Goal: Download file/media

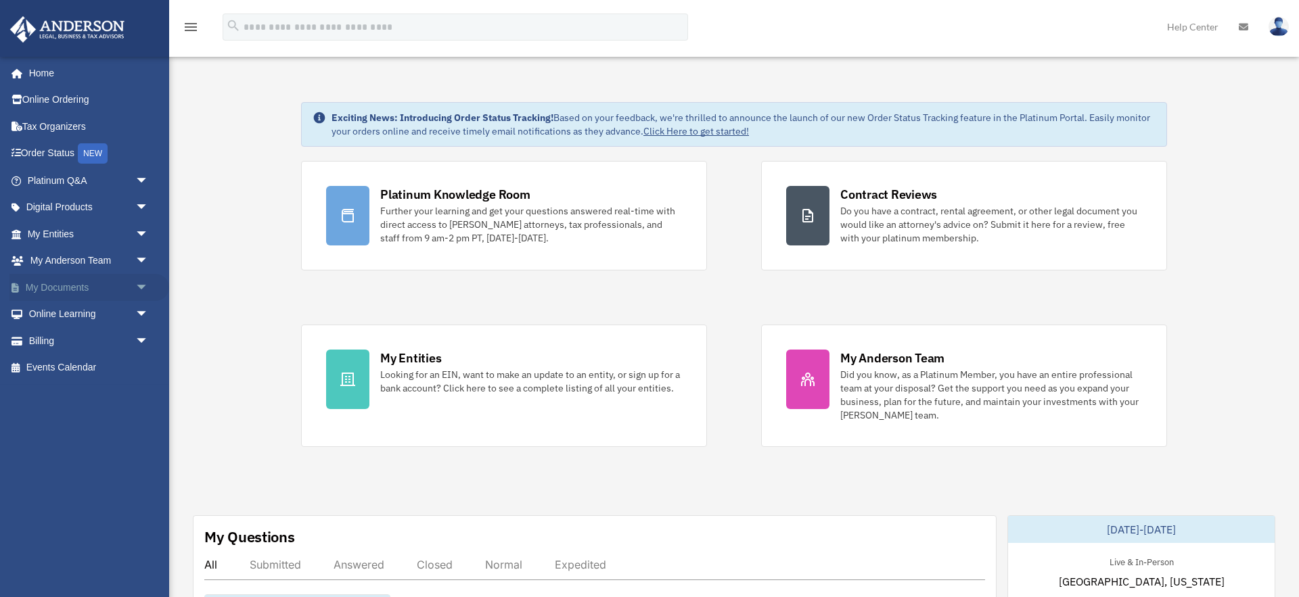
click at [141, 285] on span "arrow_drop_down" at bounding box center [148, 288] width 27 height 28
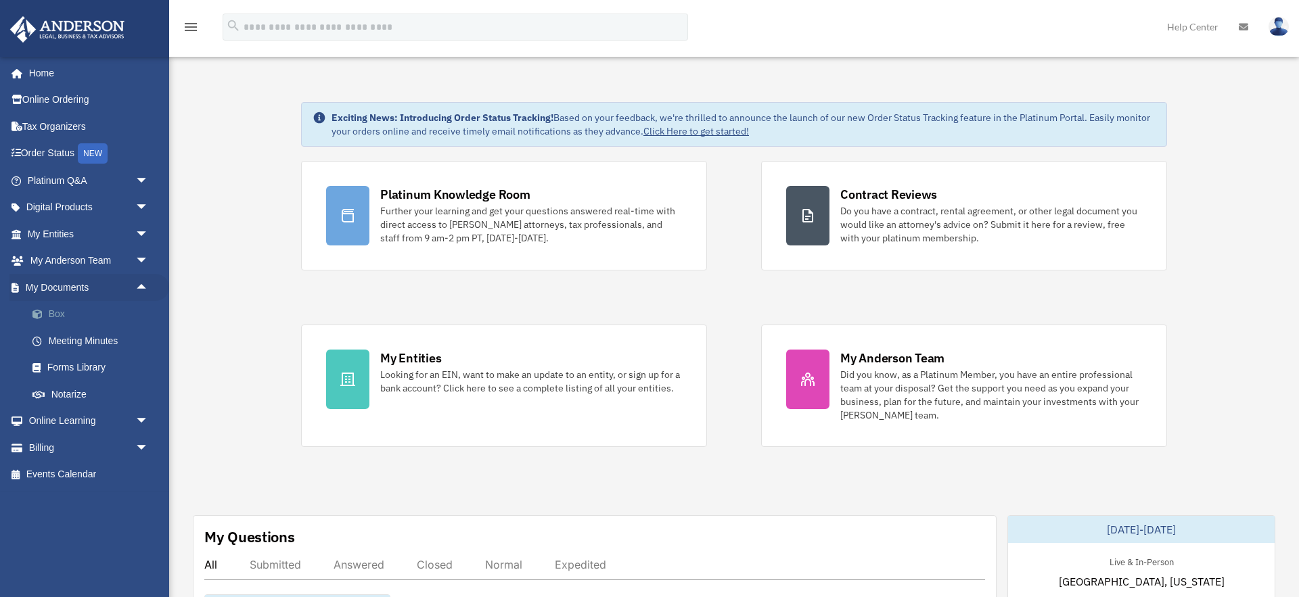
click at [50, 314] on link "Box" at bounding box center [94, 314] width 150 height 27
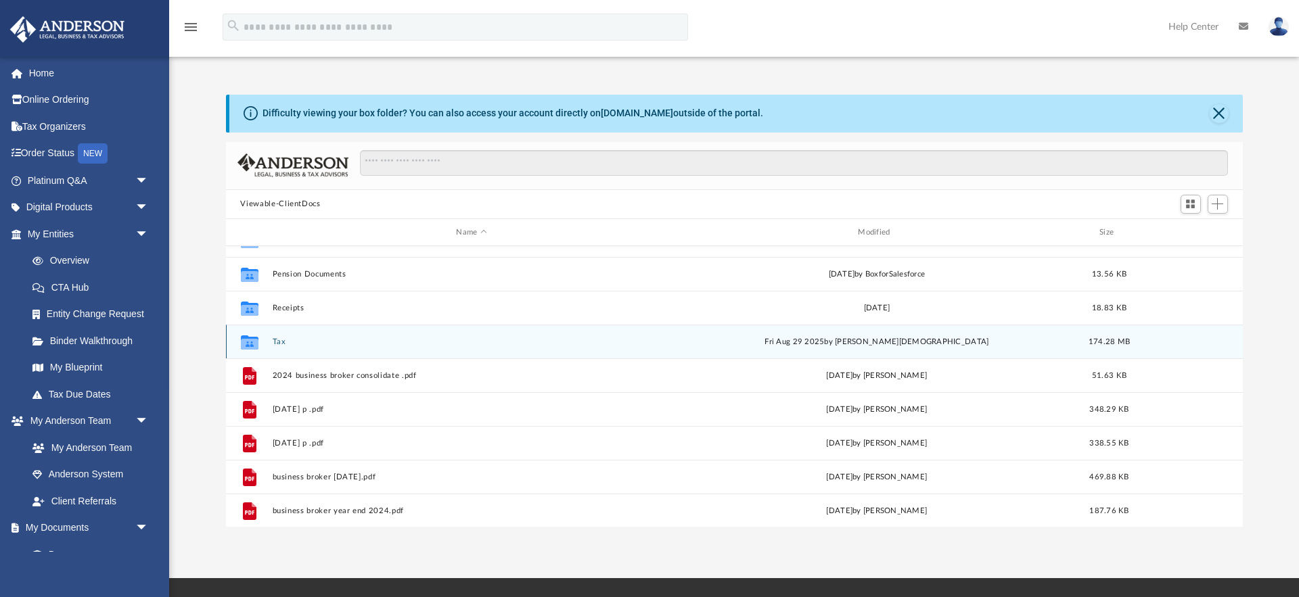
scroll to position [159, 0]
click at [281, 338] on button "Tax" at bounding box center [471, 341] width 399 height 9
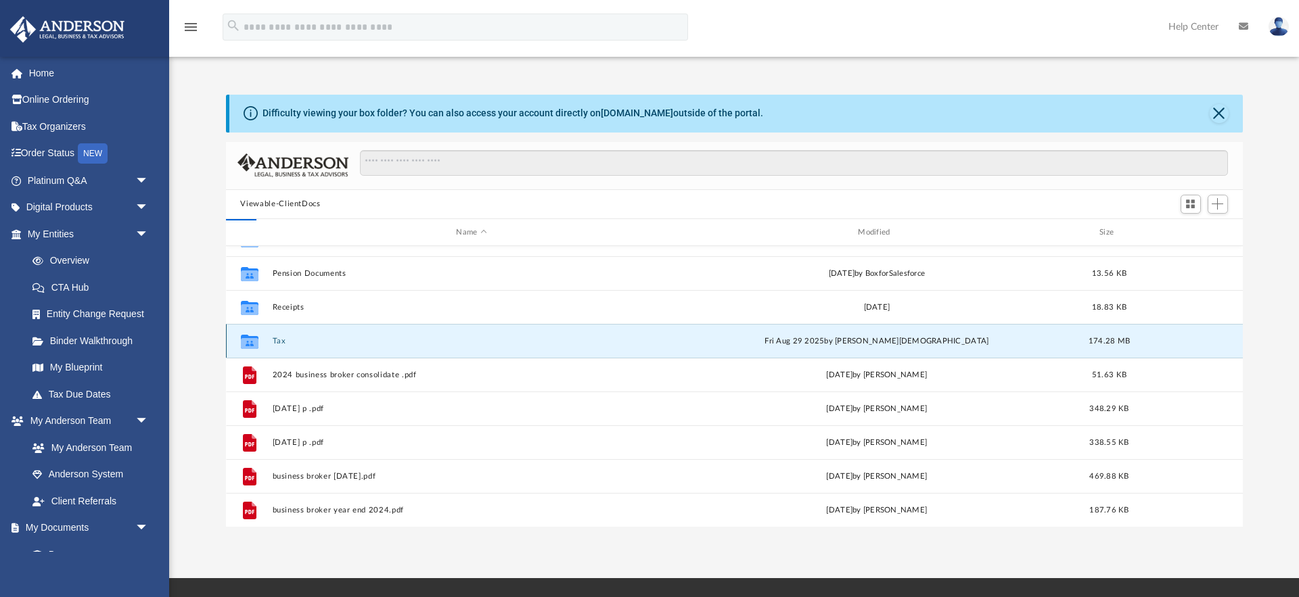
scroll to position [0, 0]
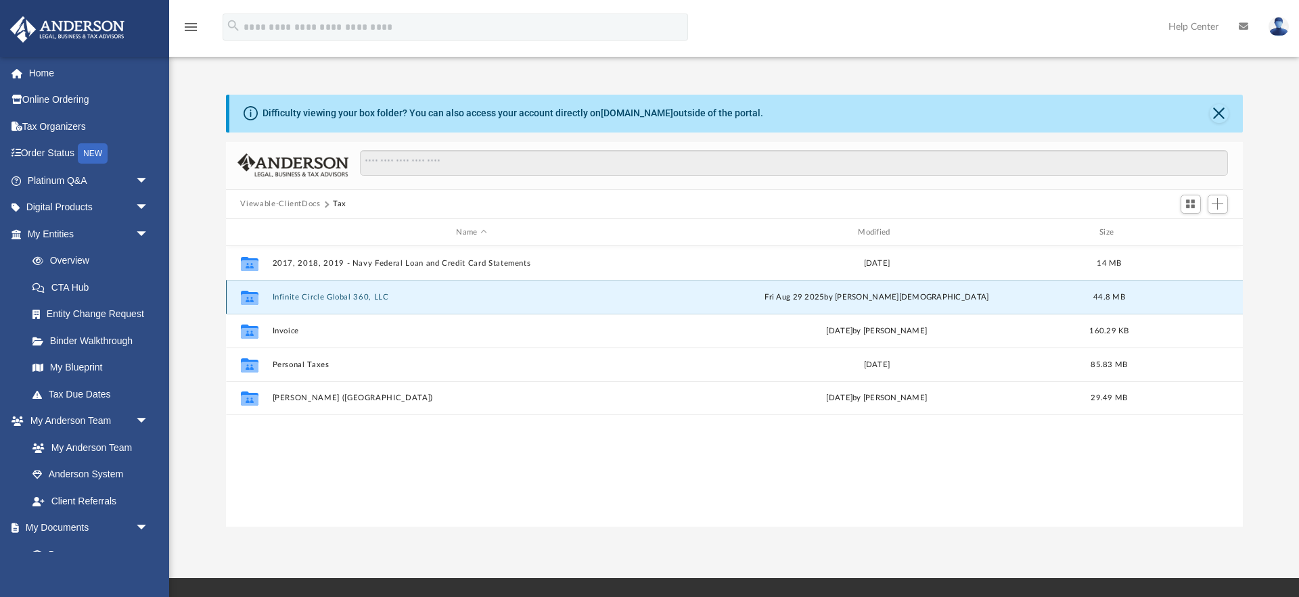
click at [325, 301] on button "Infinite Circle Global 360, LLC" at bounding box center [471, 297] width 399 height 9
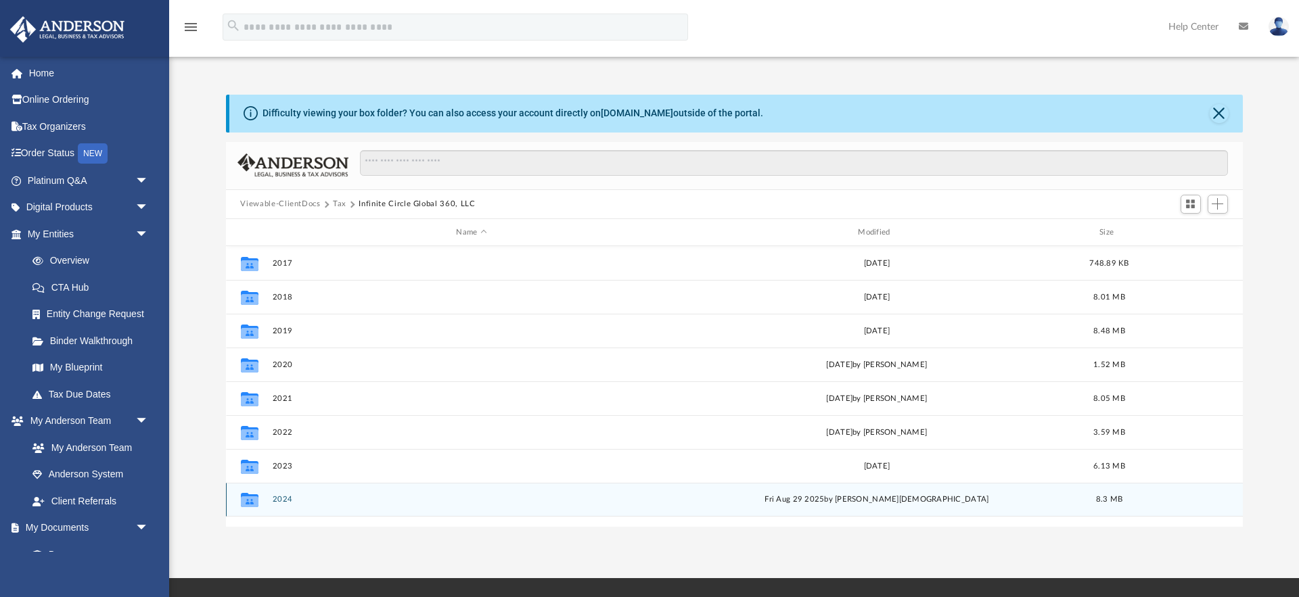
click at [293, 503] on button "2024" at bounding box center [471, 500] width 399 height 9
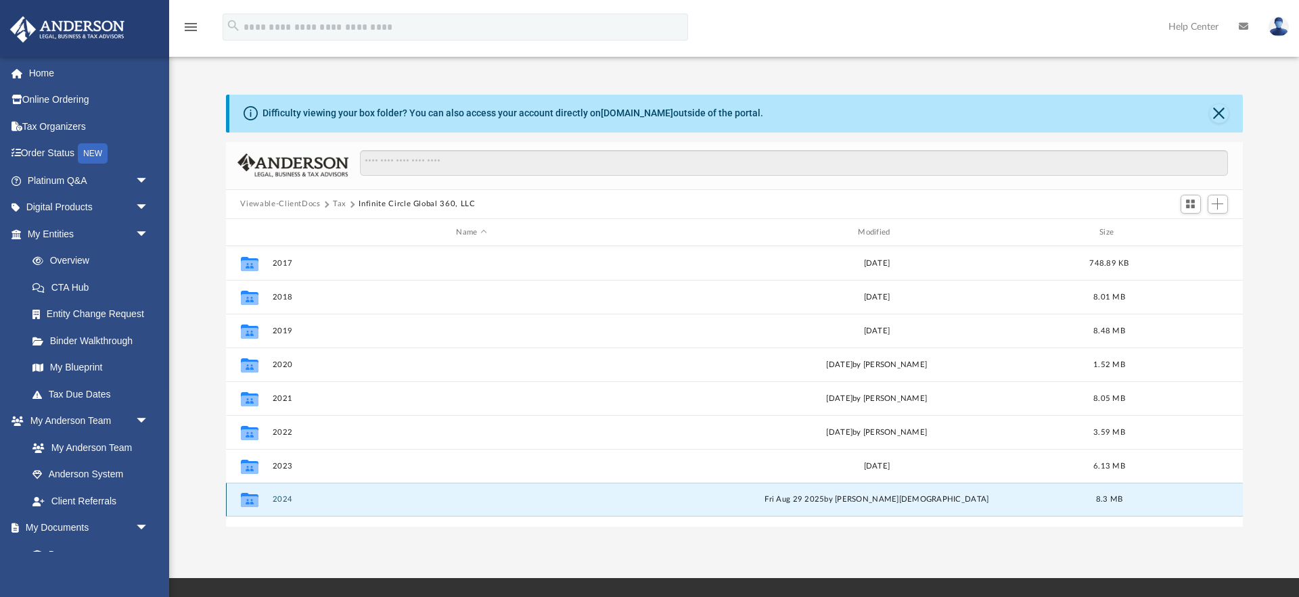
click at [293, 503] on button "2024" at bounding box center [471, 500] width 399 height 9
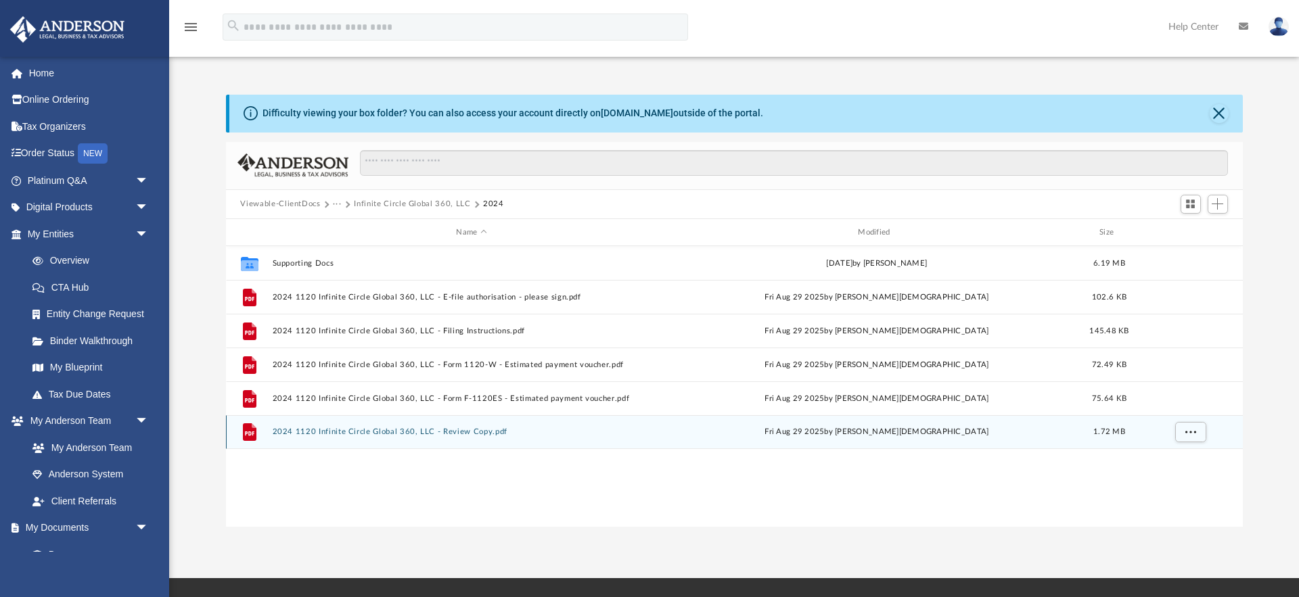
click at [459, 437] on div "File 2024 1120 Infinite Circle Global 360, LLC - Review Copy.pdf [DATE] by [PER…" at bounding box center [734, 432] width 1017 height 34
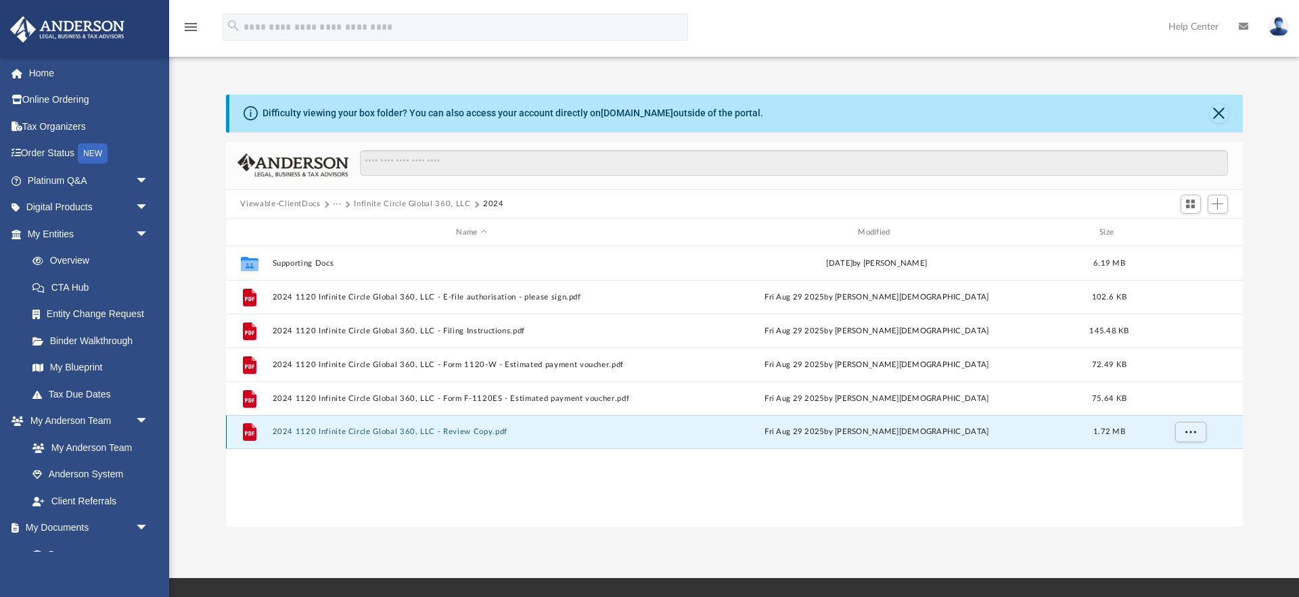
click at [465, 434] on button "2024 1120 Infinite Circle Global 360, LLC - Review Copy.pdf" at bounding box center [471, 432] width 399 height 9
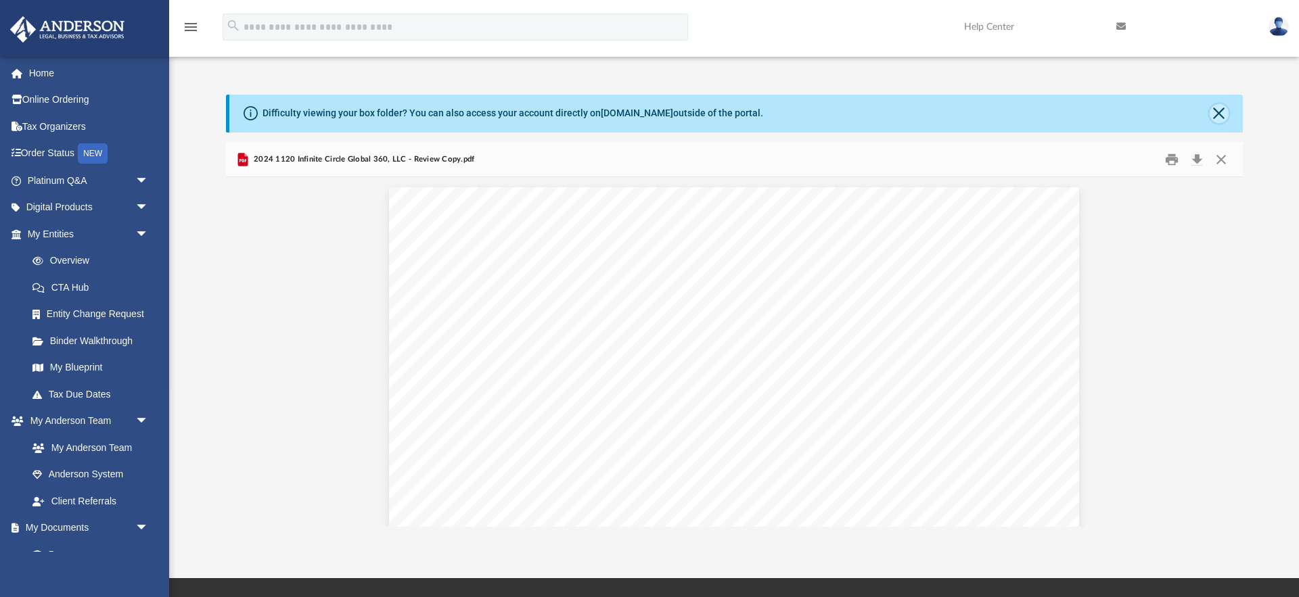
click at [1218, 116] on button "Close" at bounding box center [1219, 113] width 19 height 19
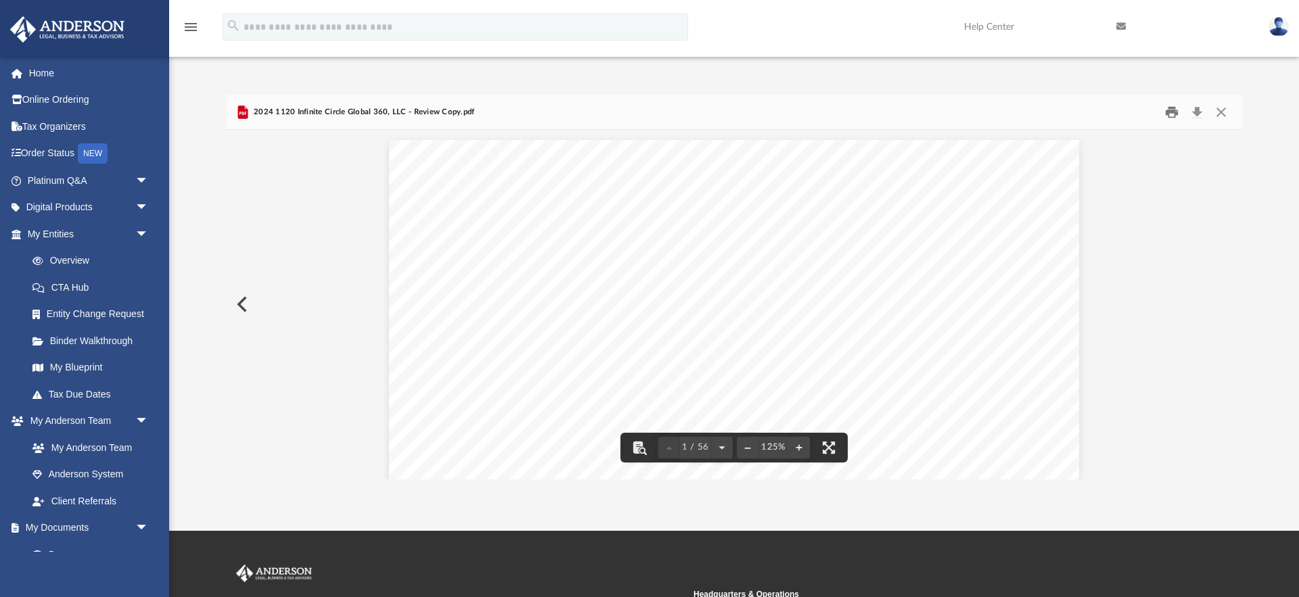
click at [1170, 114] on button "Print" at bounding box center [1171, 111] width 27 height 21
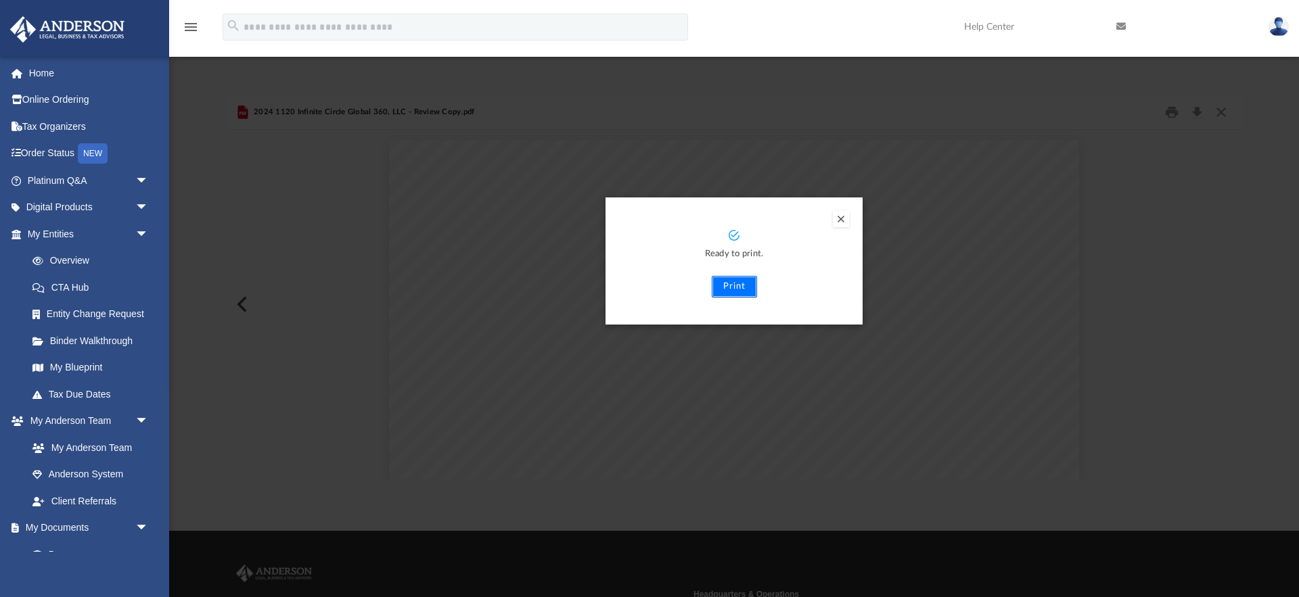
click at [726, 291] on button "Print" at bounding box center [734, 287] width 45 height 22
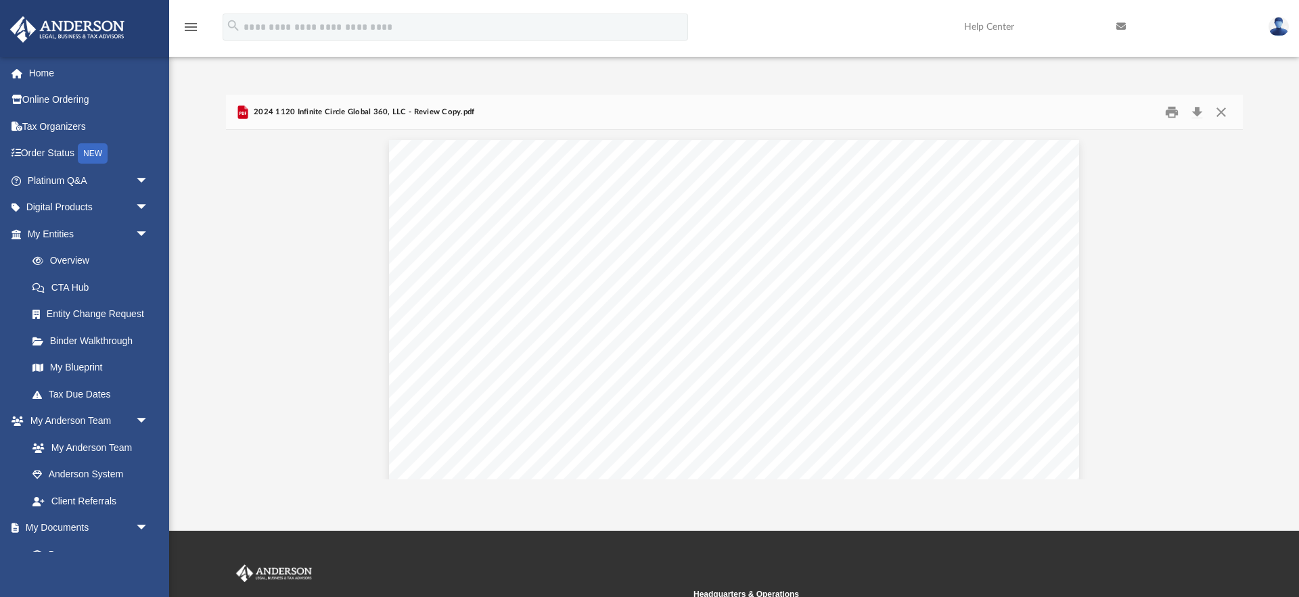
click at [1273, 30] on img at bounding box center [1278, 27] width 20 height 20
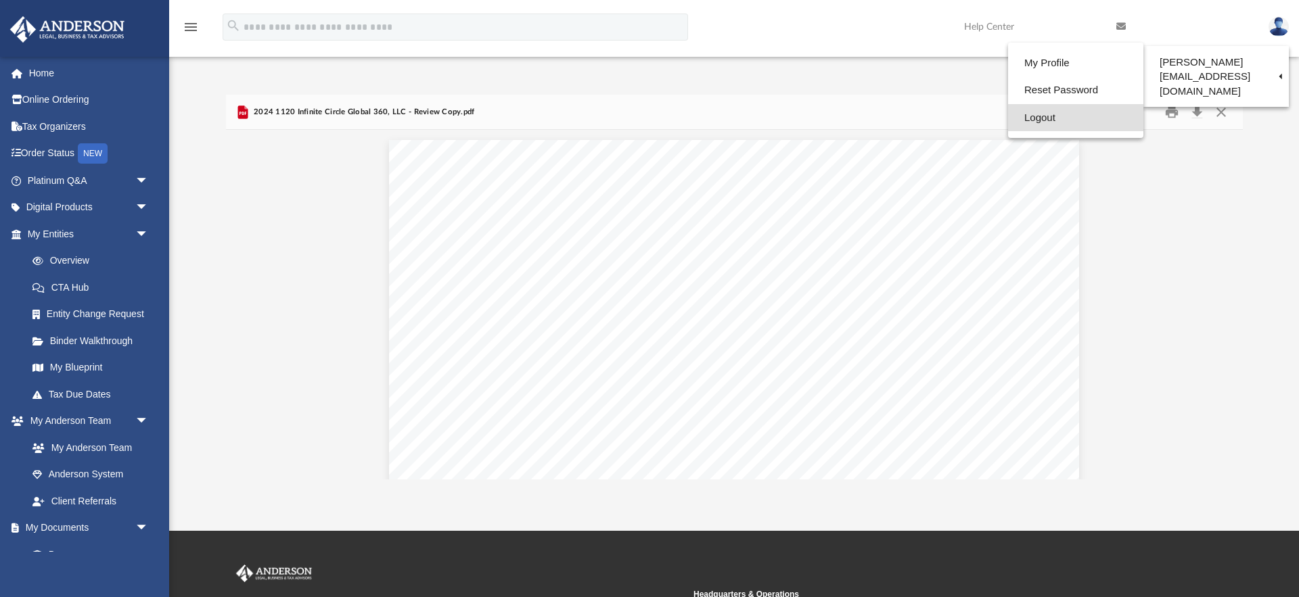
click at [1008, 121] on link "Logout" at bounding box center [1075, 118] width 135 height 28
